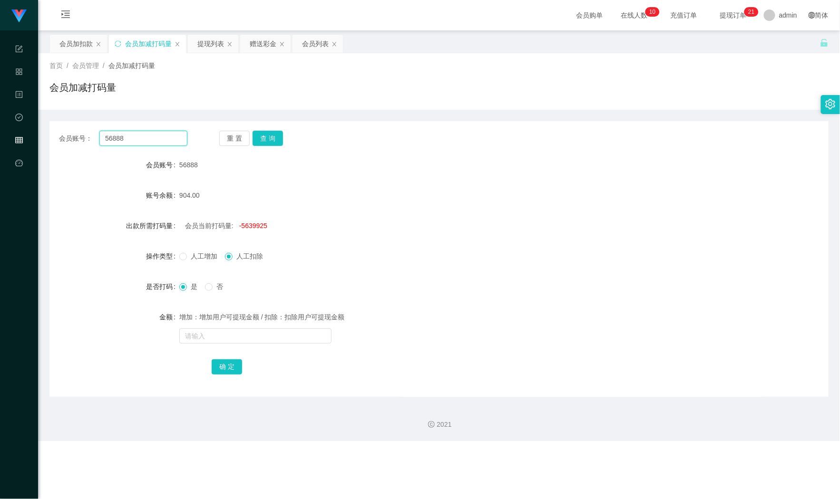
drag, startPoint x: 168, startPoint y: 141, endPoint x: 55, endPoint y: 129, distance: 113.3
click at [55, 130] on div "会员账号： 56888 重 置 查 询 会员账号 56888 账号余额 904.00 出款所需打码量 会员当前打码量: -5639925 操作类型 人工增加 …" at bounding box center [438, 259] width 779 height 276
paste input "Xia"
type input "Xia"
click at [80, 49] on div "会员加扣款" at bounding box center [75, 44] width 33 height 18
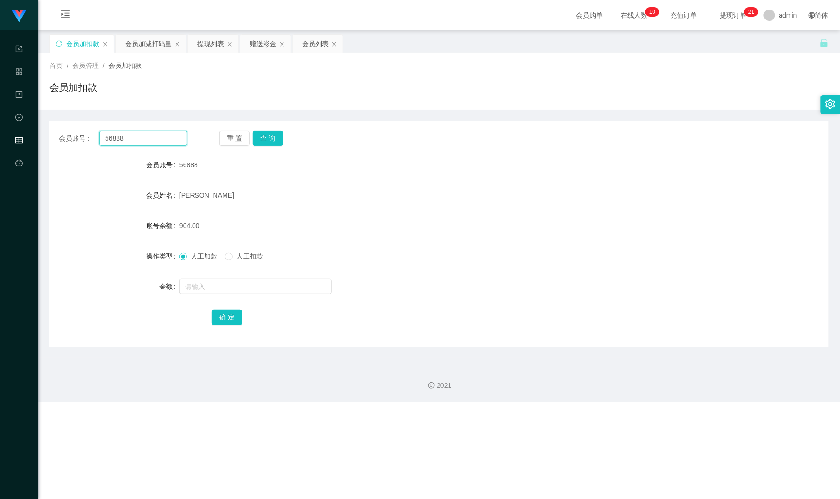
drag, startPoint x: 148, startPoint y: 136, endPoint x: 51, endPoint y: 139, distance: 97.1
click at [50, 139] on div "会员账号： 56888 重 置 查 询" at bounding box center [438, 138] width 779 height 15
paste input "Xia"
type input "Xia"
click at [278, 145] on button "查 询" at bounding box center [268, 138] width 30 height 15
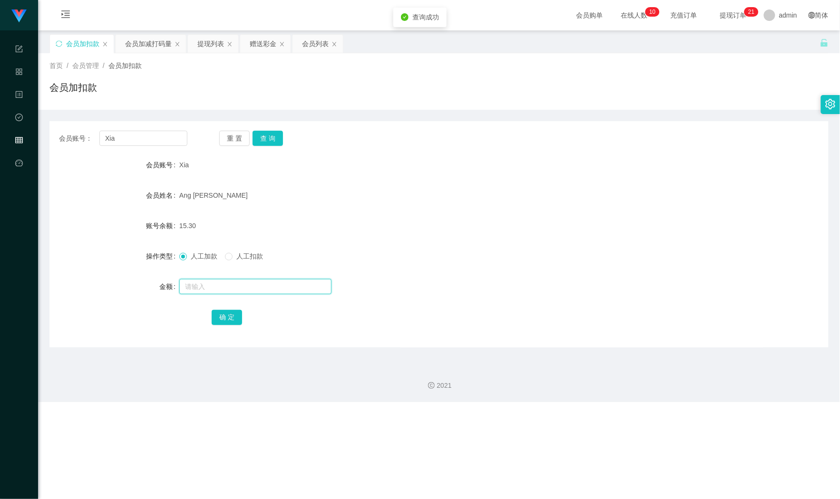
click at [234, 290] on input "text" at bounding box center [255, 286] width 152 height 15
click at [263, 281] on input "text" at bounding box center [255, 286] width 152 height 15
type input "100"
click at [230, 318] on button "确 定" at bounding box center [227, 317] width 30 height 15
click at [135, 46] on div "会员加减打码量" at bounding box center [148, 44] width 47 height 18
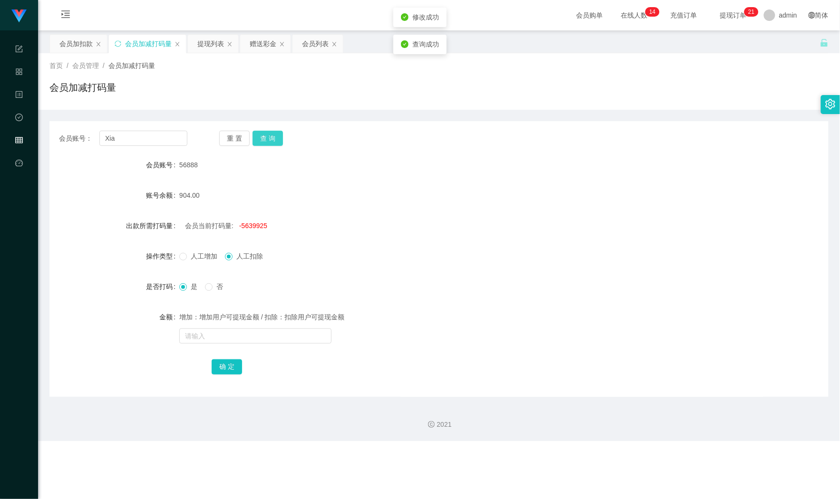
click at [264, 132] on button "查 询" at bounding box center [268, 138] width 30 height 15
click at [198, 284] on span "是" at bounding box center [194, 287] width 14 height 8
click at [204, 337] on input "text" at bounding box center [255, 336] width 152 height 15
type input "151514"
click at [238, 364] on button "确 定" at bounding box center [227, 367] width 30 height 15
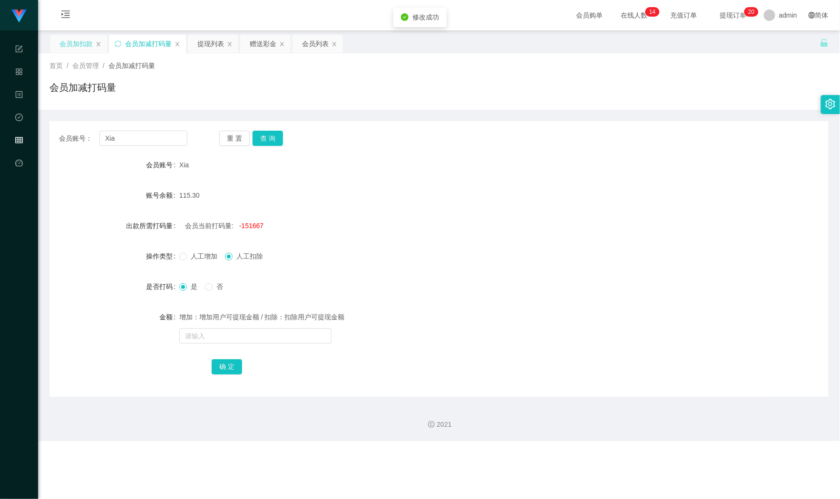
click at [75, 46] on div "会员加扣款" at bounding box center [75, 44] width 33 height 18
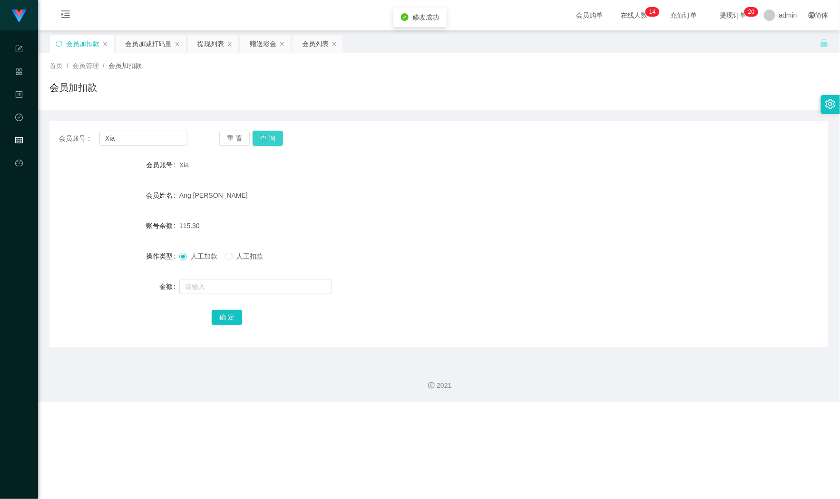
click at [267, 136] on button "查 询" at bounding box center [268, 138] width 30 height 15
click at [491, 149] on div "会员账号： Xia 重 置 查 询 会员账号 Xia 会员姓名 Ang [PERSON_NAME] 账号余额 115.30 操作类型 人工加款 人工扣款 金额…" at bounding box center [438, 234] width 779 height 226
